Goal: Find specific page/section: Find specific page/section

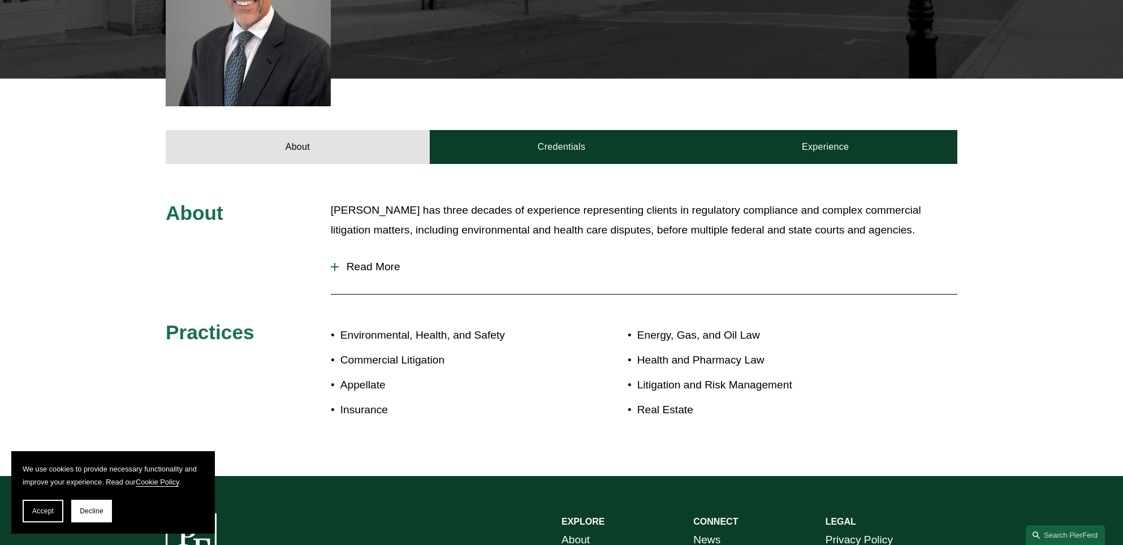
scroll to position [396, 0]
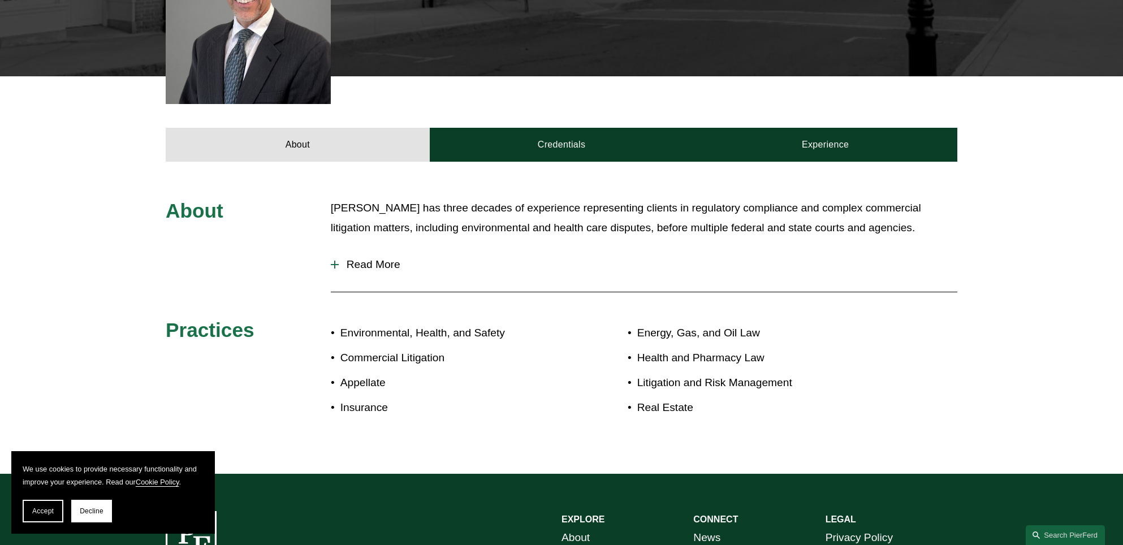
click at [393, 250] on button "Read More" at bounding box center [644, 264] width 627 height 29
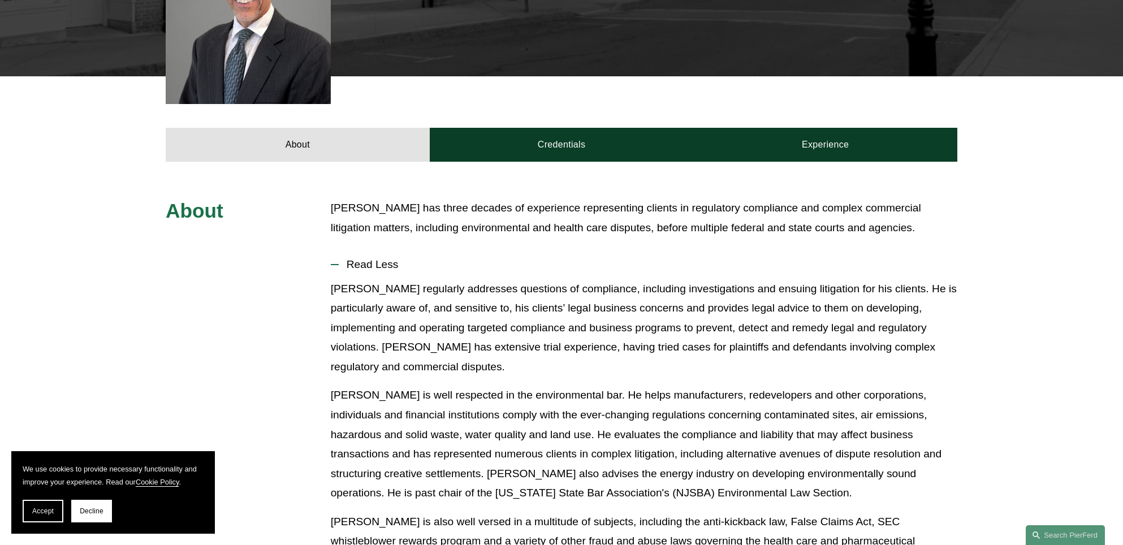
scroll to position [0, 0]
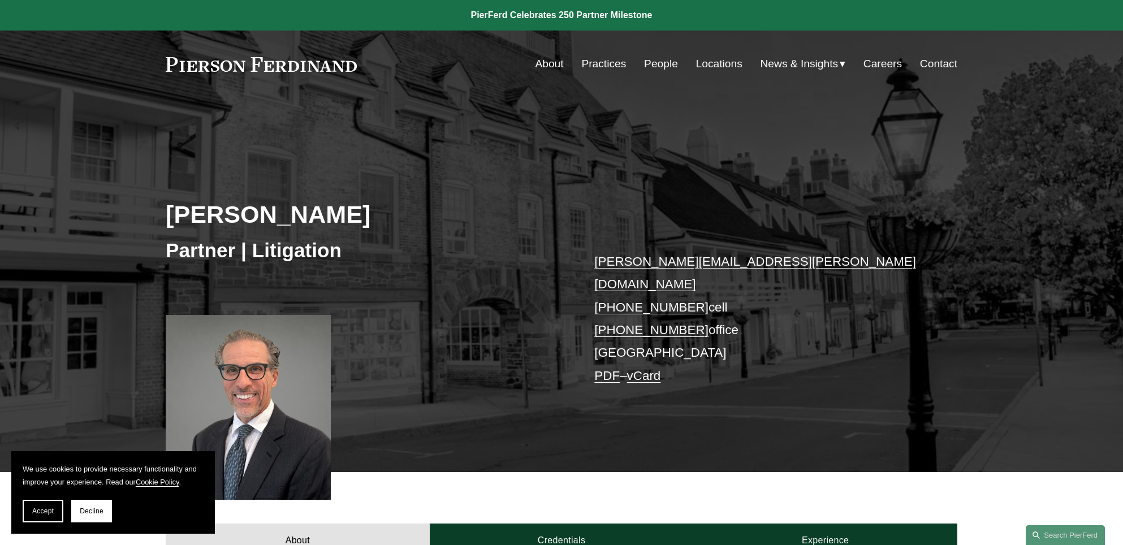
click at [650, 58] on link "People" at bounding box center [661, 63] width 34 height 21
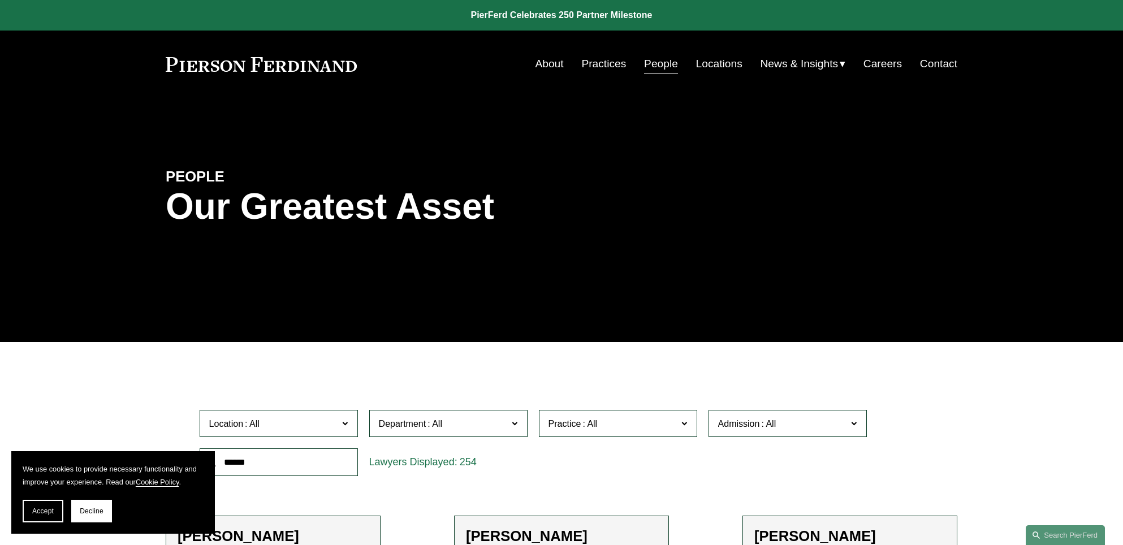
scroll to position [170, 0]
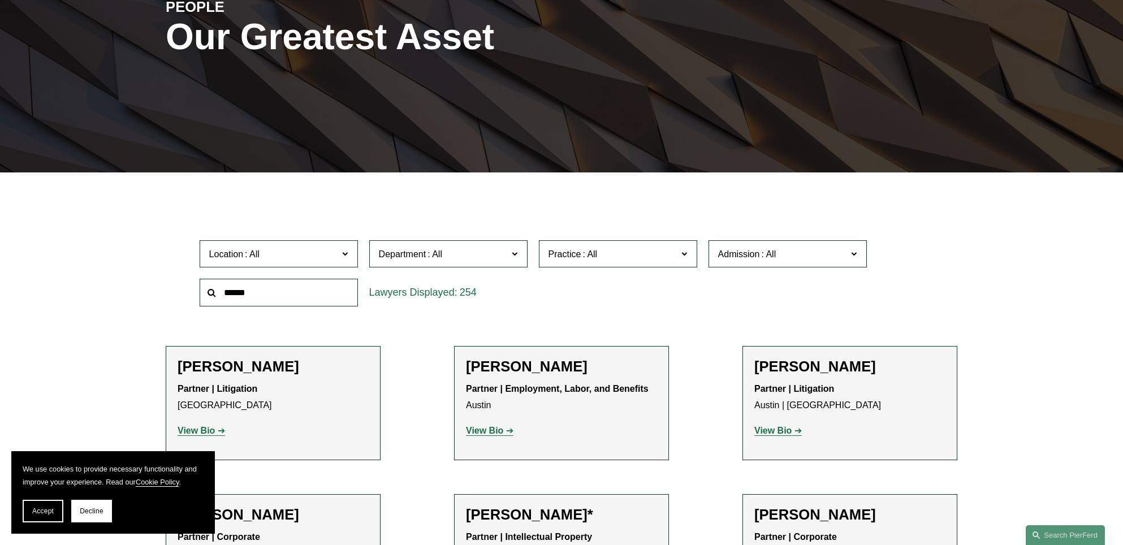
click at [273, 252] on span "Location" at bounding box center [274, 254] width 130 height 15
click at [0, 0] on link "[GEOGRAPHIC_DATA]" at bounding box center [0, 0] width 0 height 0
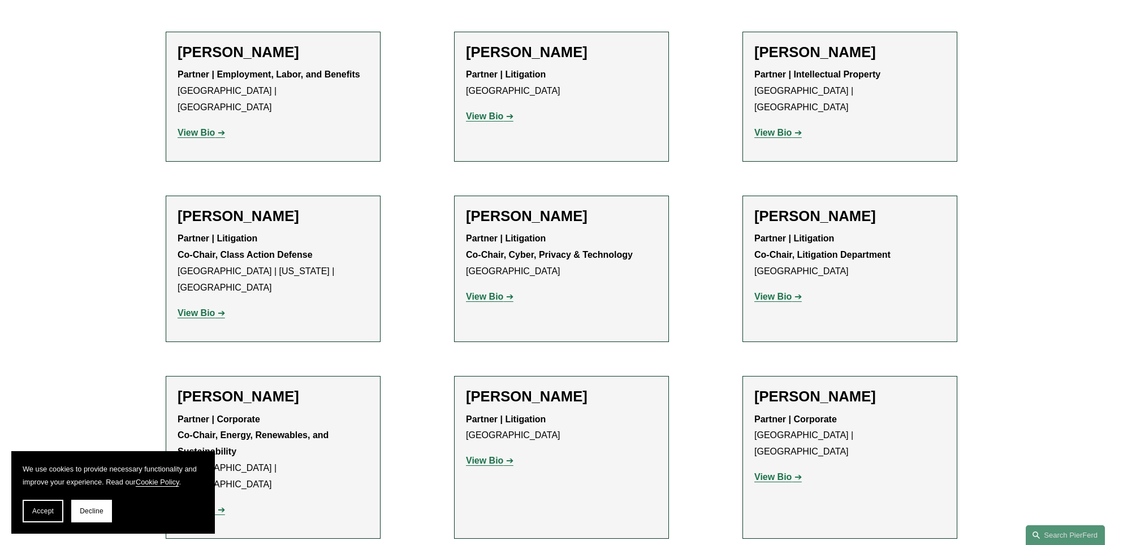
scroll to position [682, 0]
